Goal: Find specific page/section: Find specific page/section

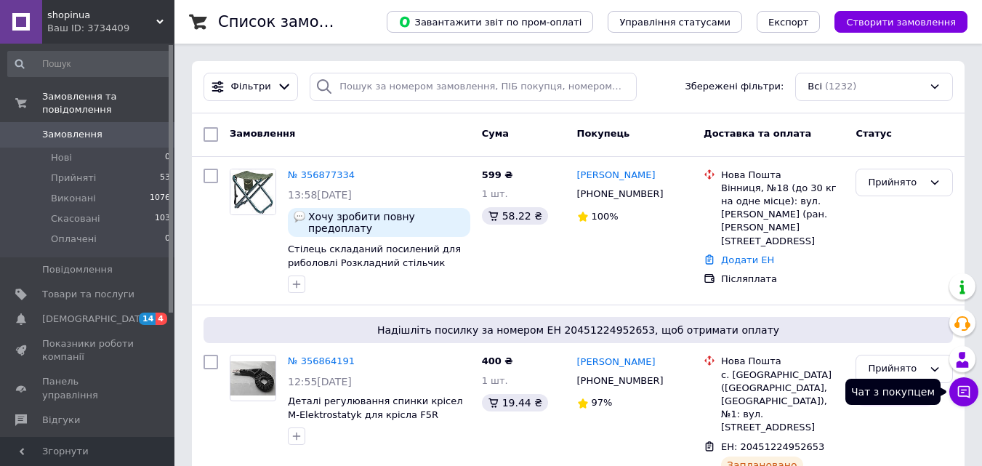
click at [968, 396] on icon at bounding box center [964, 392] width 12 height 12
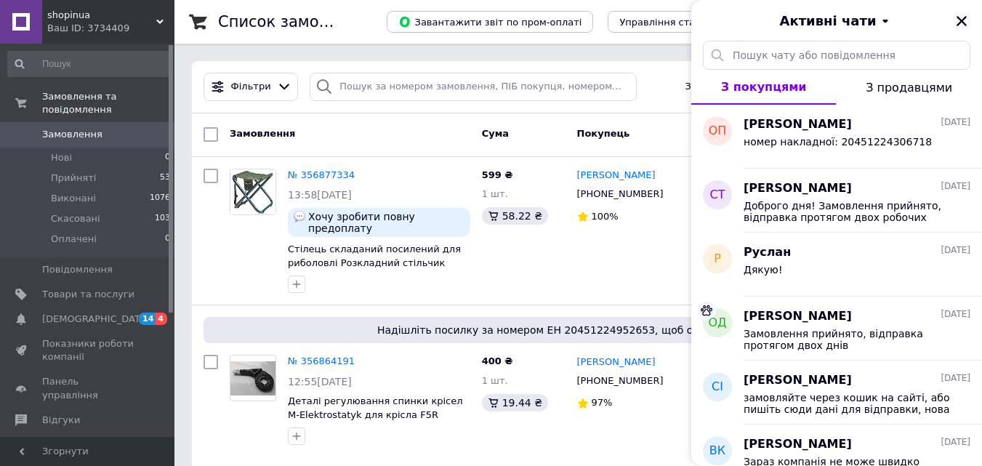
click at [963, 20] on icon "Закрити" at bounding box center [962, 21] width 10 height 10
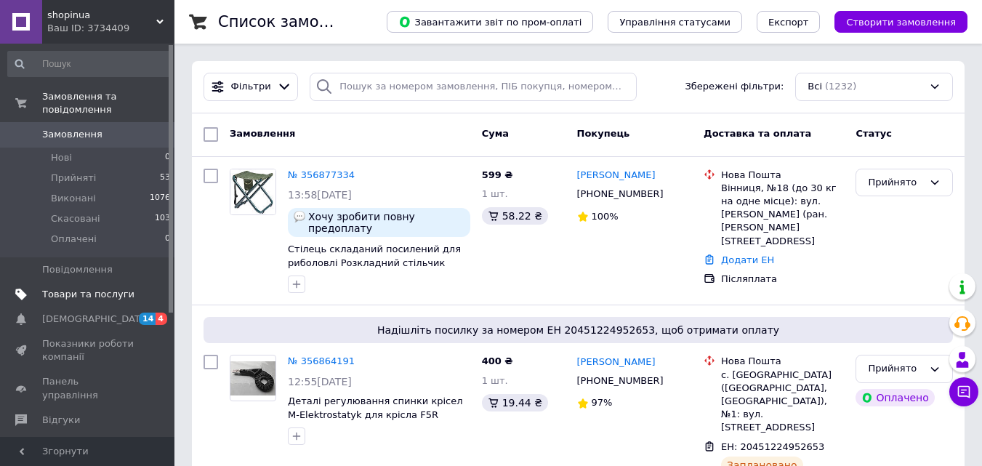
click at [75, 288] on span "Товари та послуги" at bounding box center [88, 294] width 92 height 13
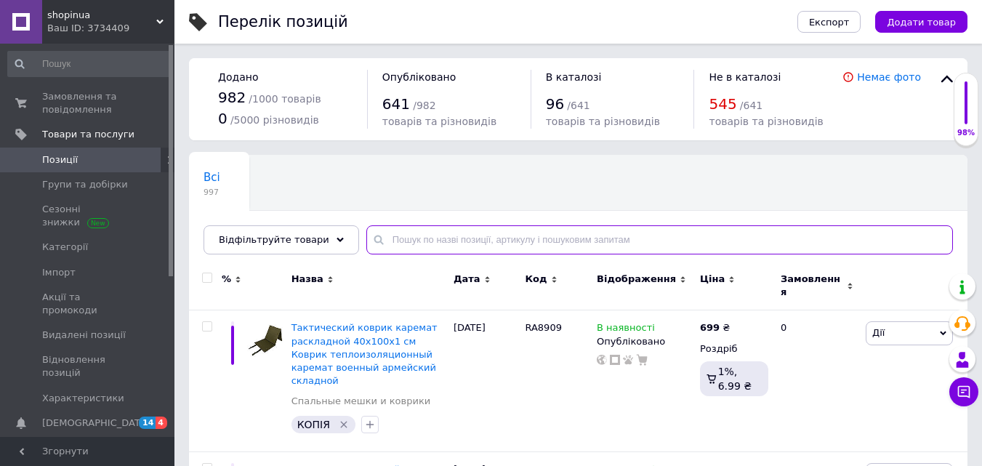
click at [385, 240] on input "text" at bounding box center [659, 239] width 587 height 29
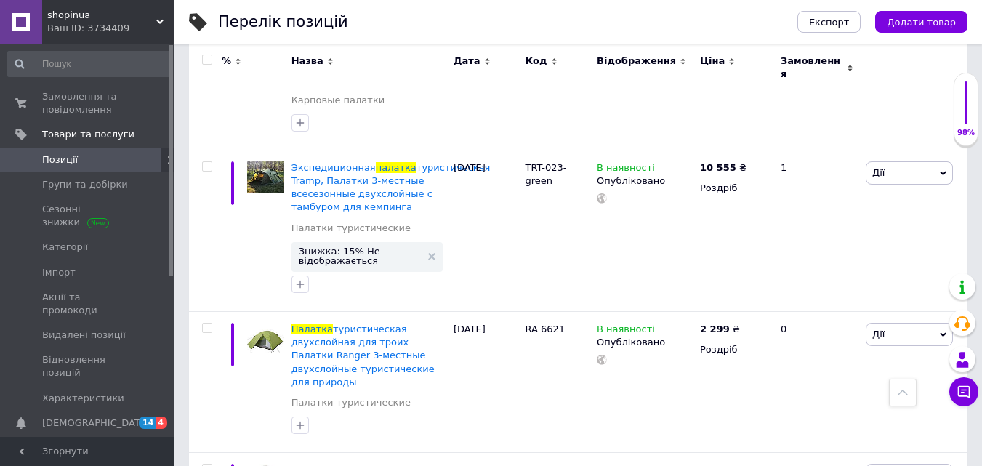
scroll to position [7404, 0]
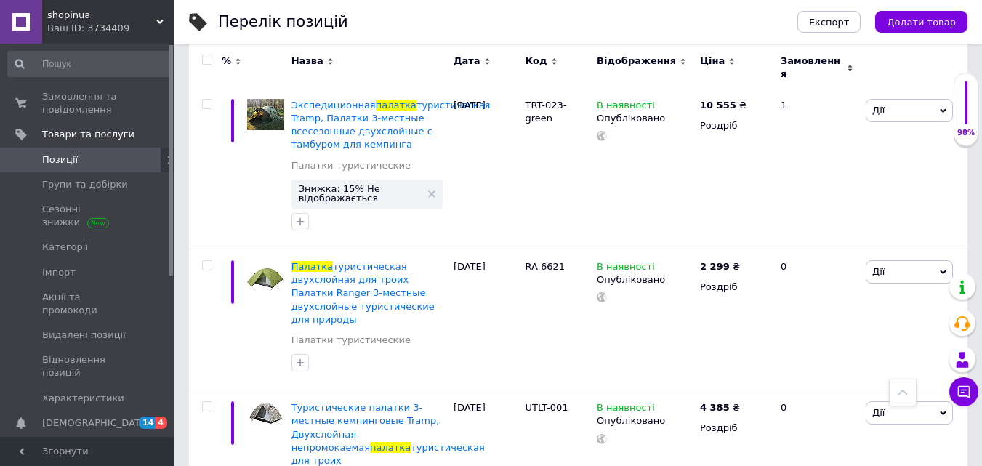
type input "палатка"
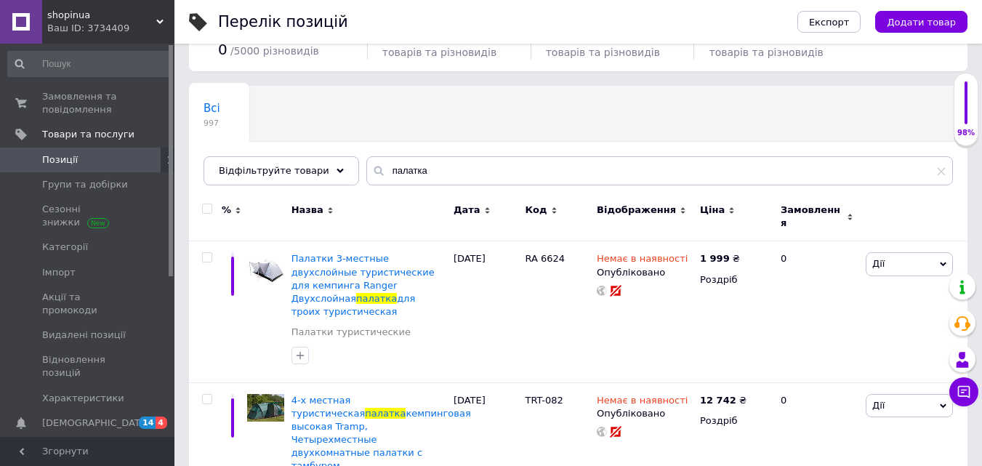
scroll to position [145, 0]
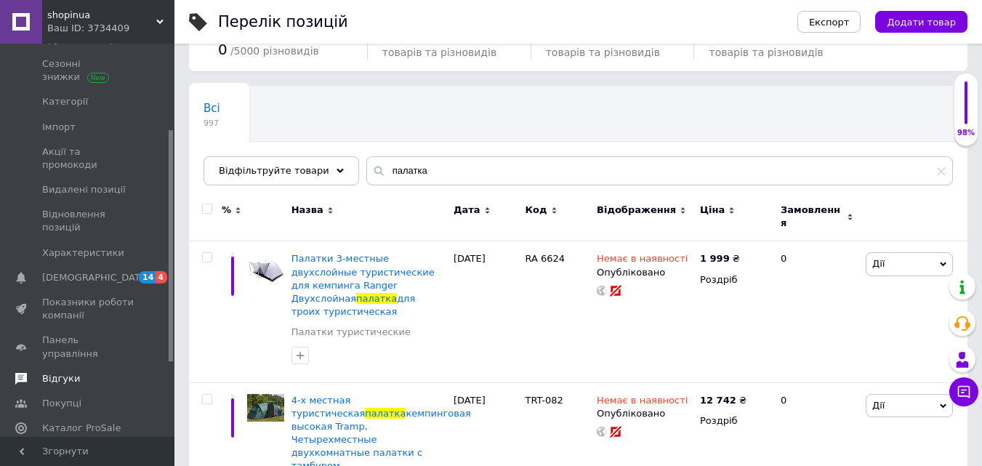
click at [72, 372] on span "Відгуки" at bounding box center [61, 378] width 38 height 13
